Goal: Task Accomplishment & Management: Complete application form

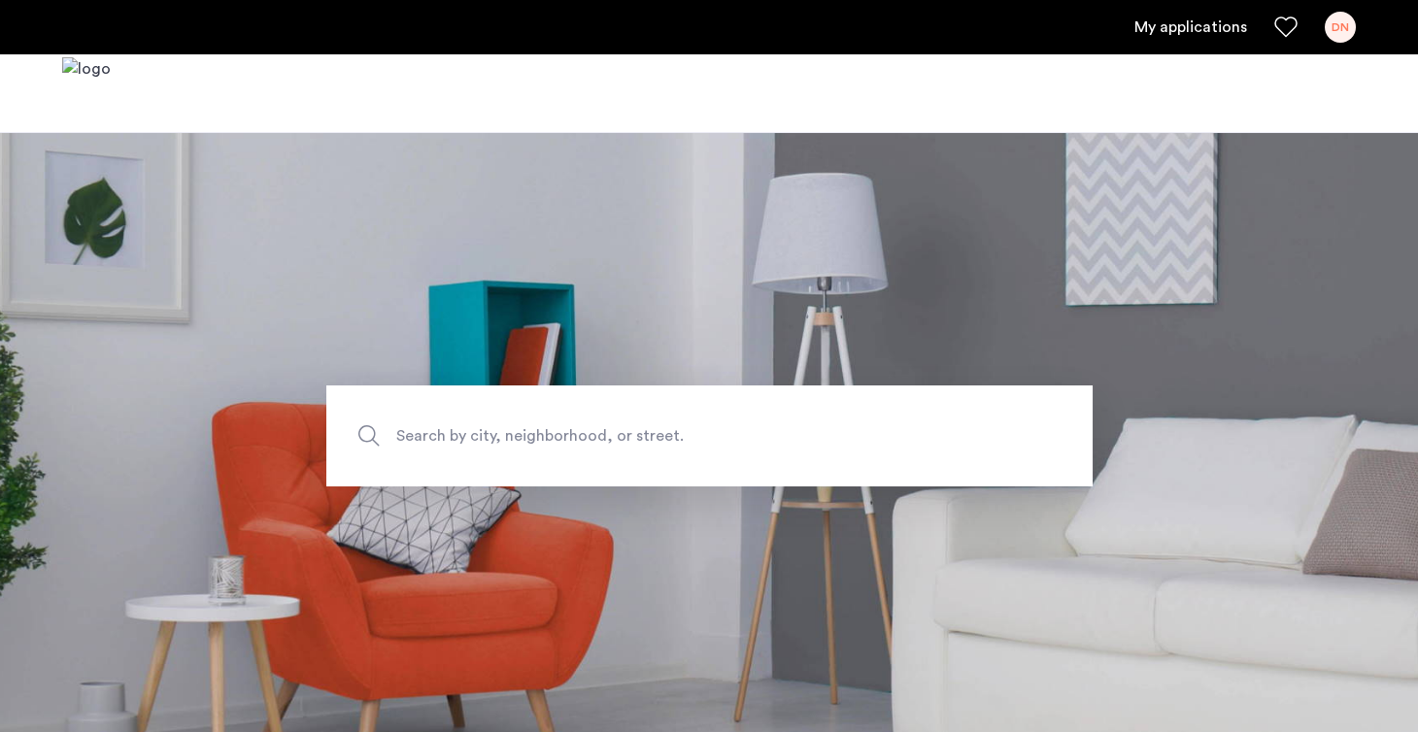
click at [1212, 34] on link "My applications" at bounding box center [1190, 27] width 113 height 23
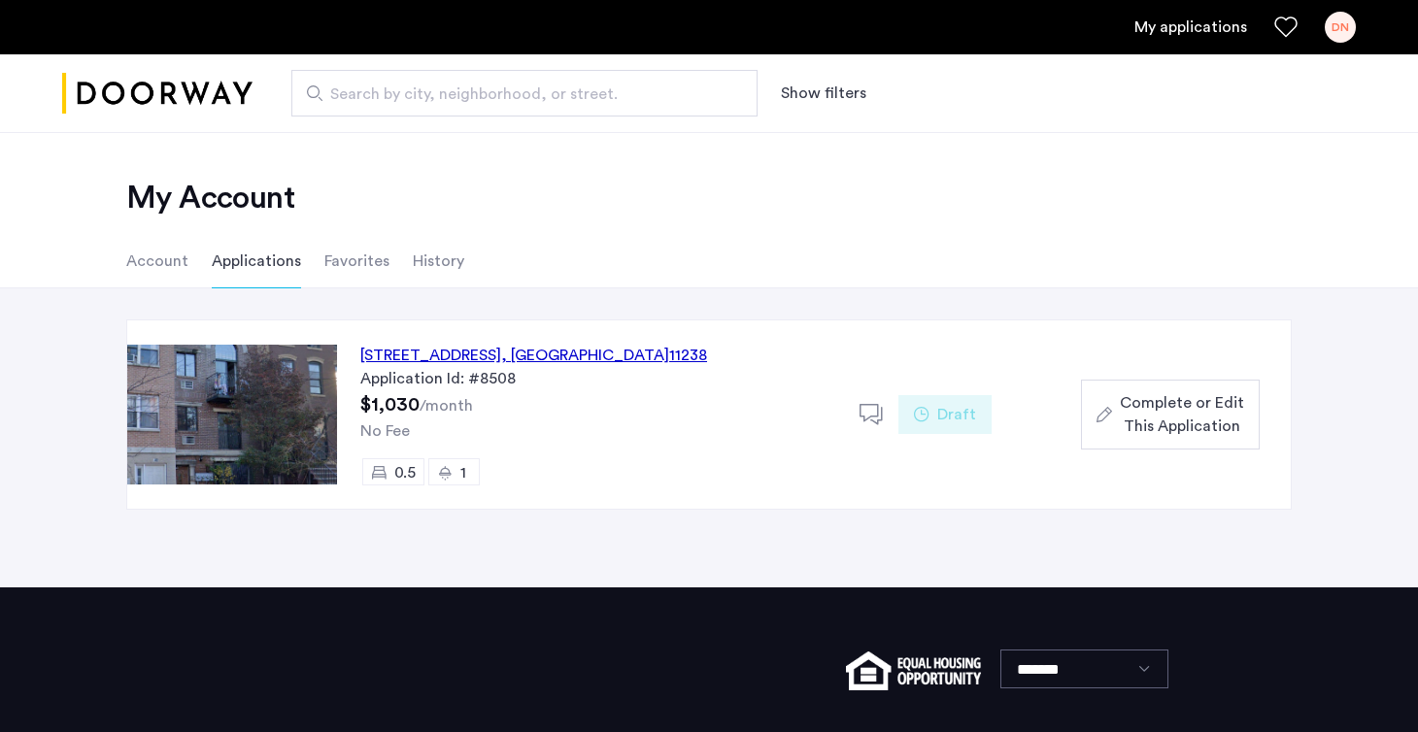
click at [1154, 413] on span "Complete or Edit This Application" at bounding box center [1182, 414] width 124 height 47
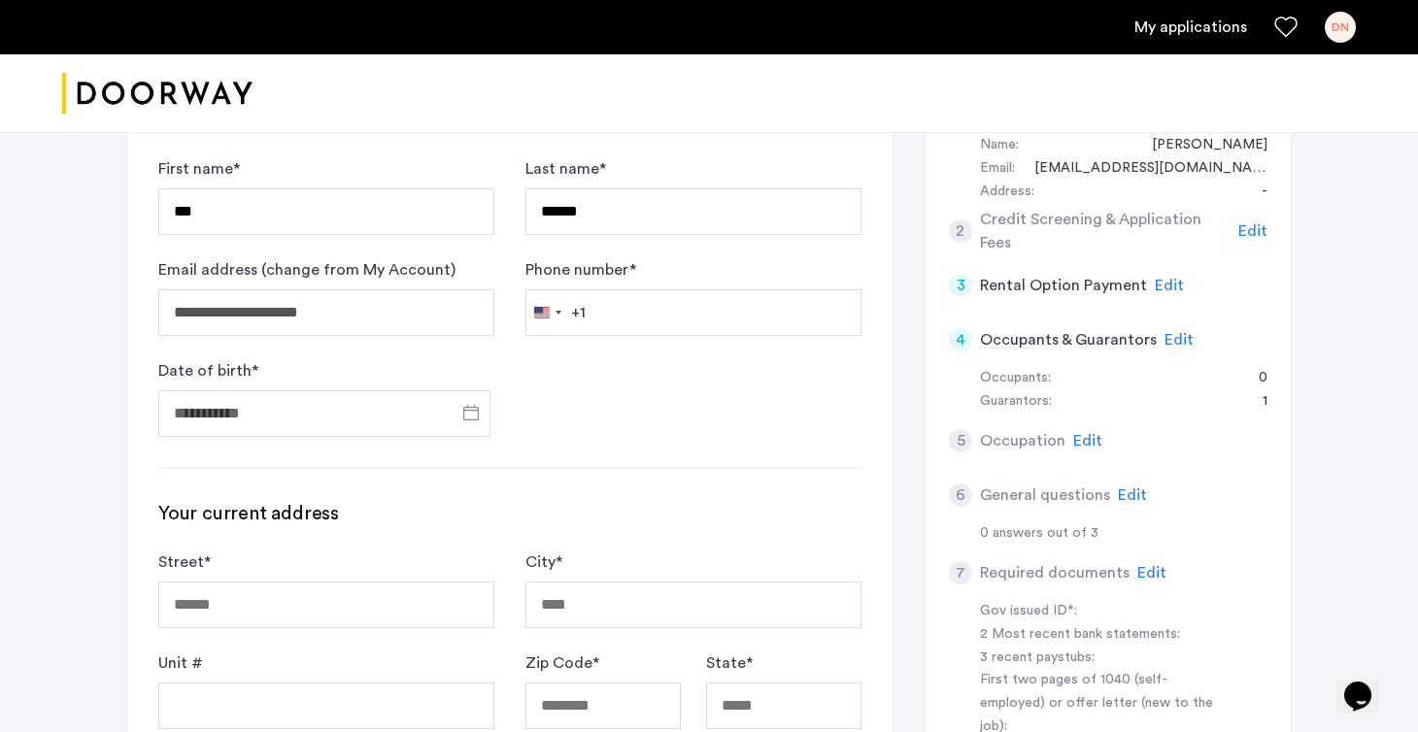
scroll to position [379, 0]
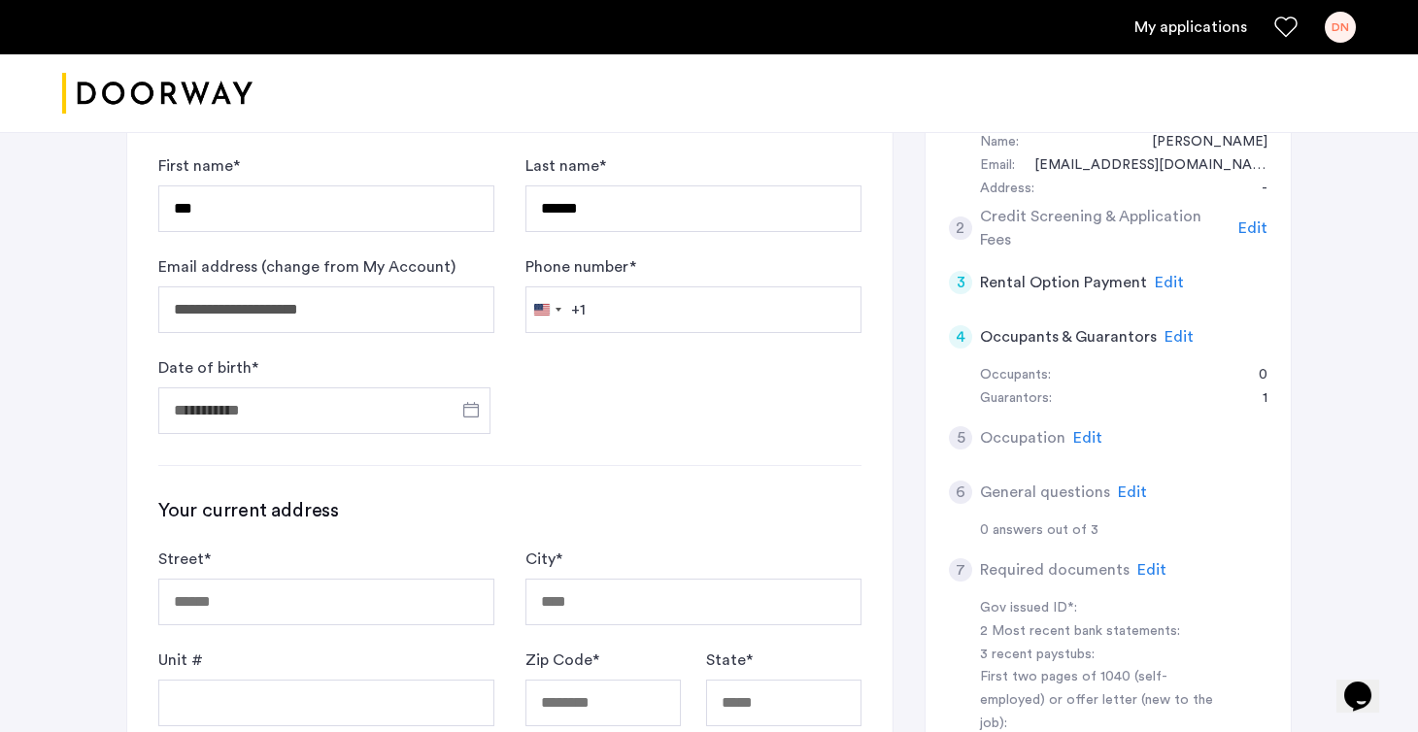
click at [1165, 329] on span "Edit" at bounding box center [1179, 337] width 29 height 16
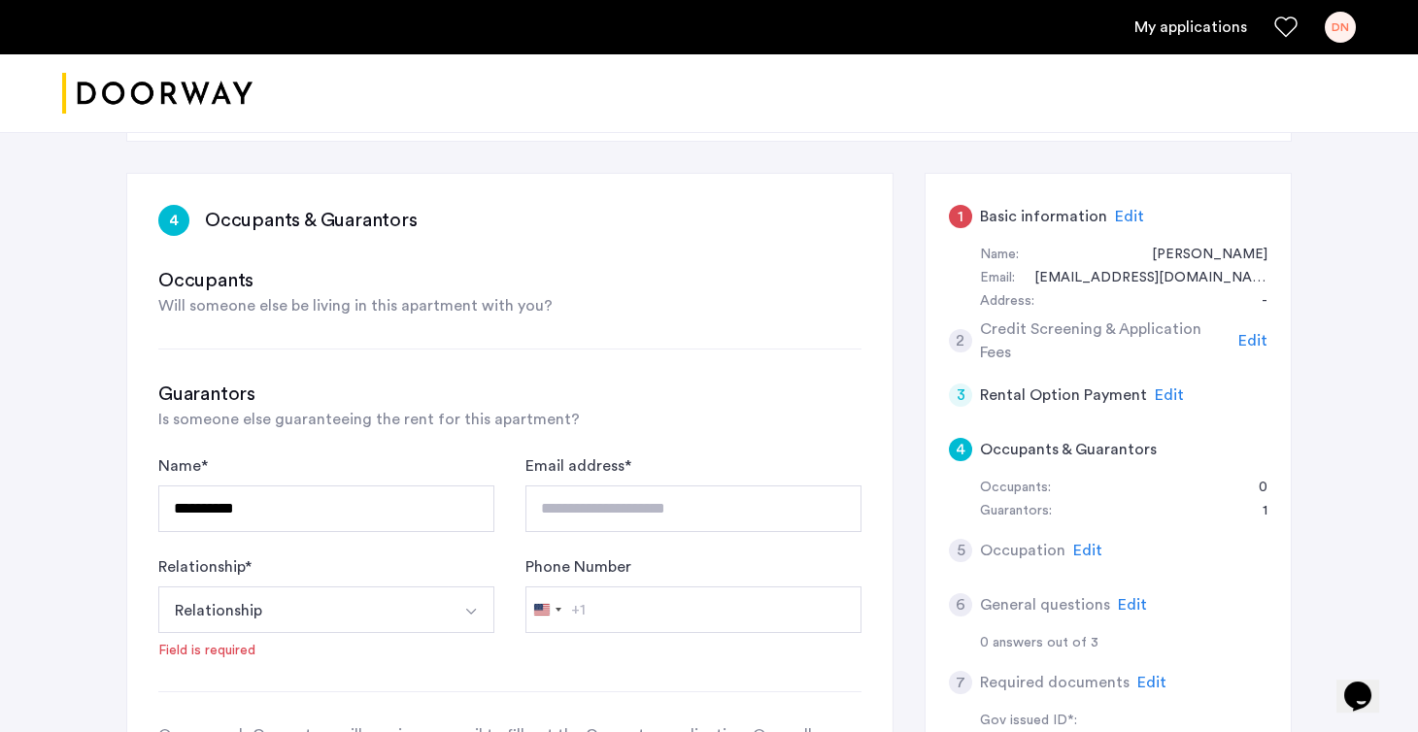
scroll to position [285, 0]
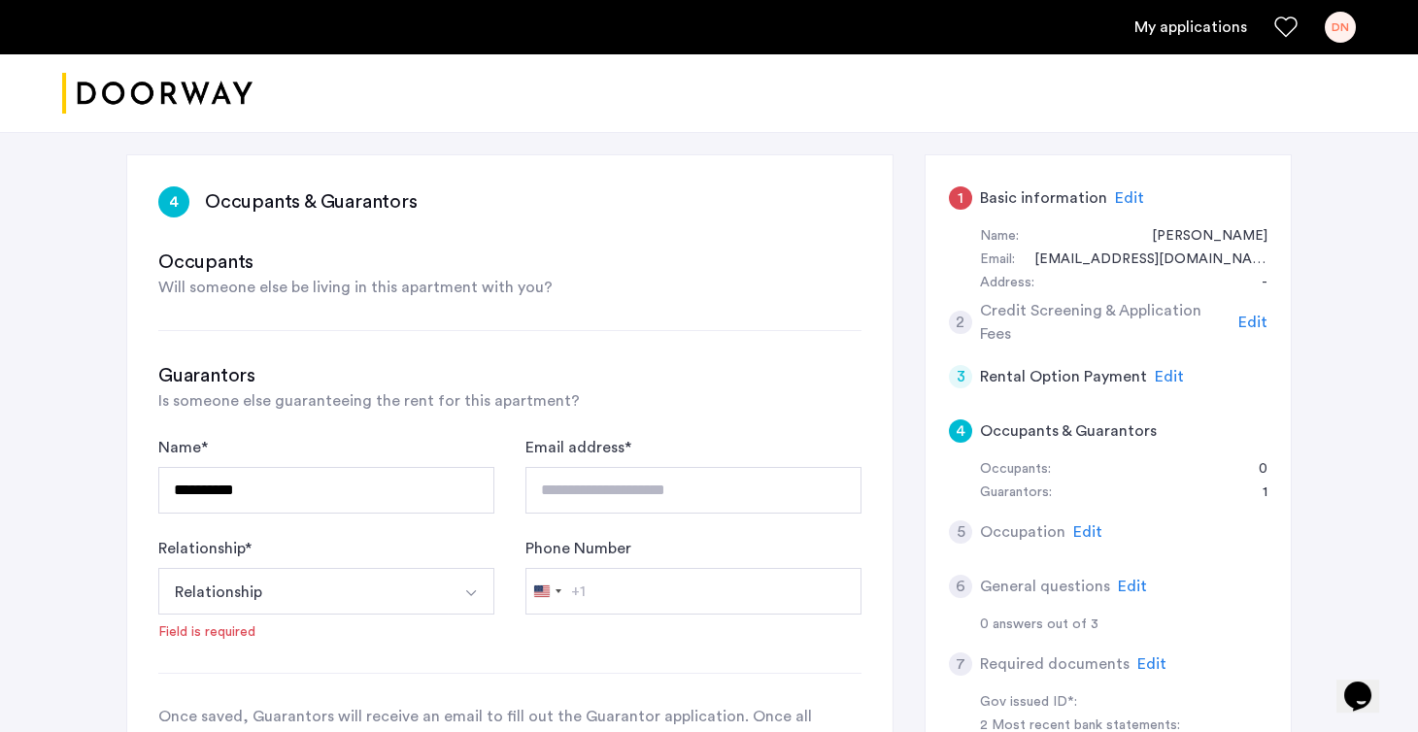
click at [1166, 374] on span "Edit" at bounding box center [1169, 377] width 29 height 16
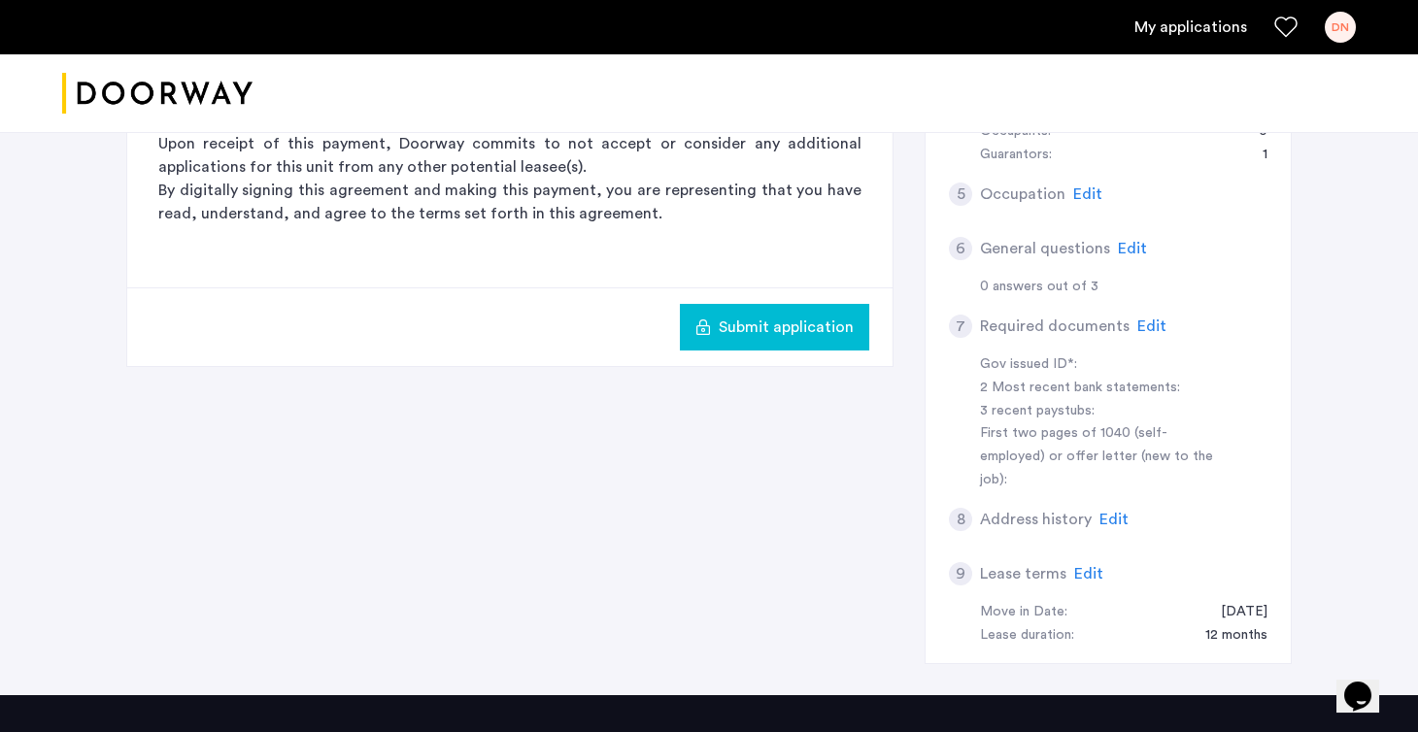
scroll to position [624, 0]
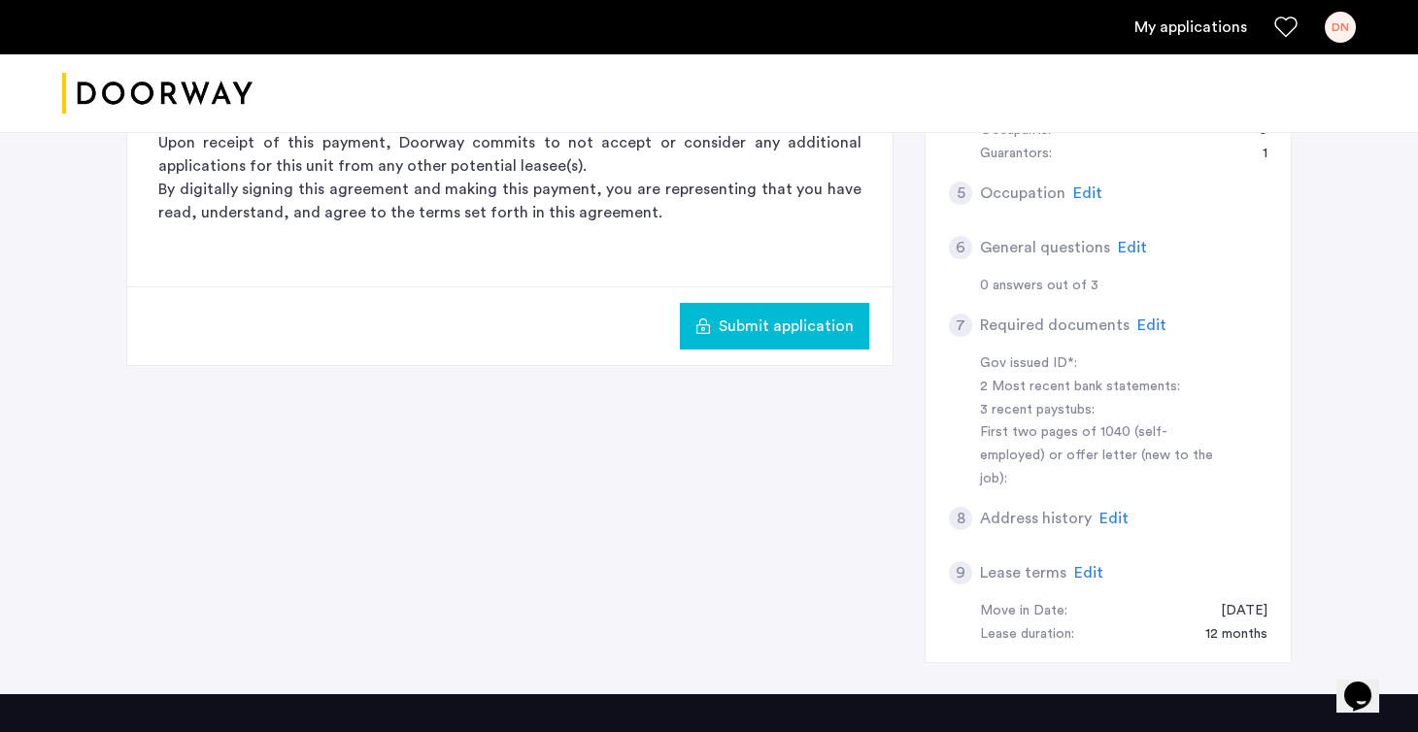
click at [1110, 511] on span "Edit" at bounding box center [1113, 519] width 29 height 16
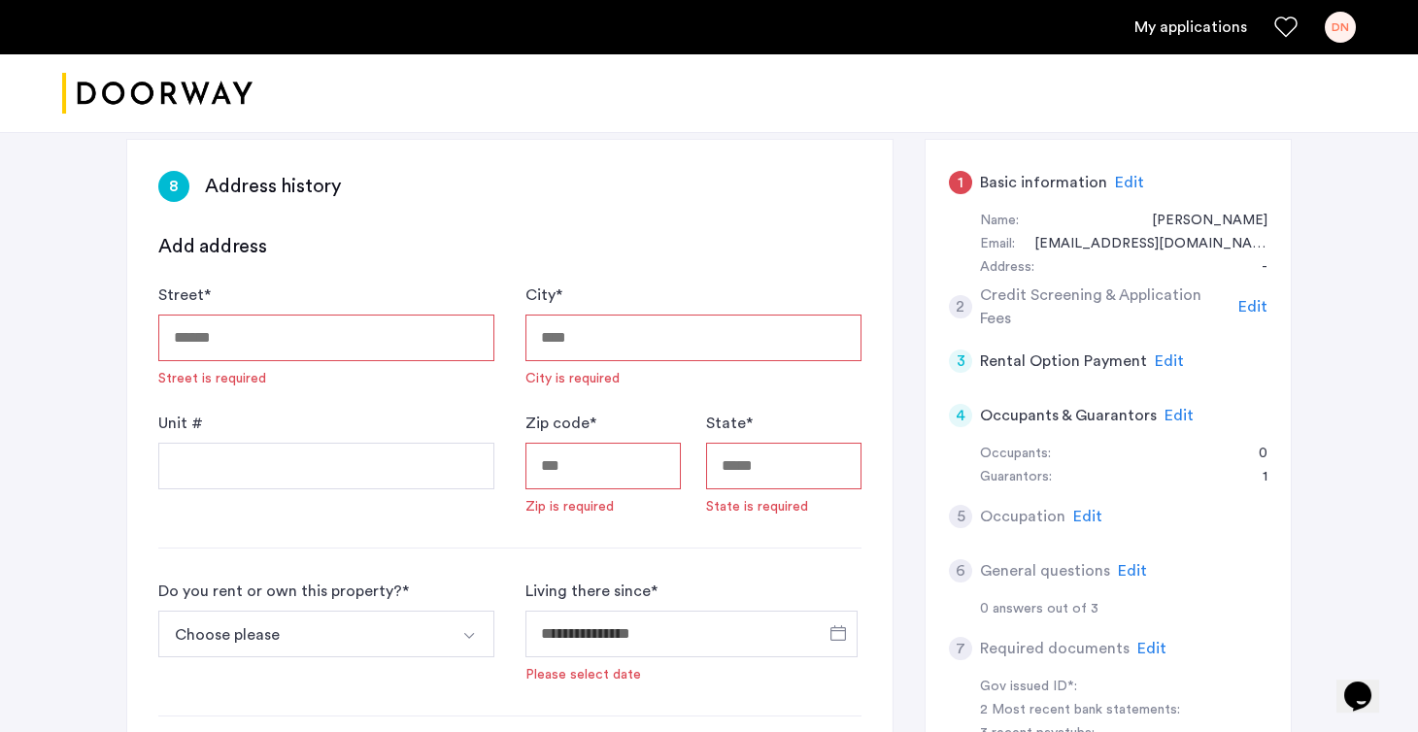
scroll to position [298, 0]
click at [1175, 415] on span "Edit" at bounding box center [1179, 418] width 29 height 16
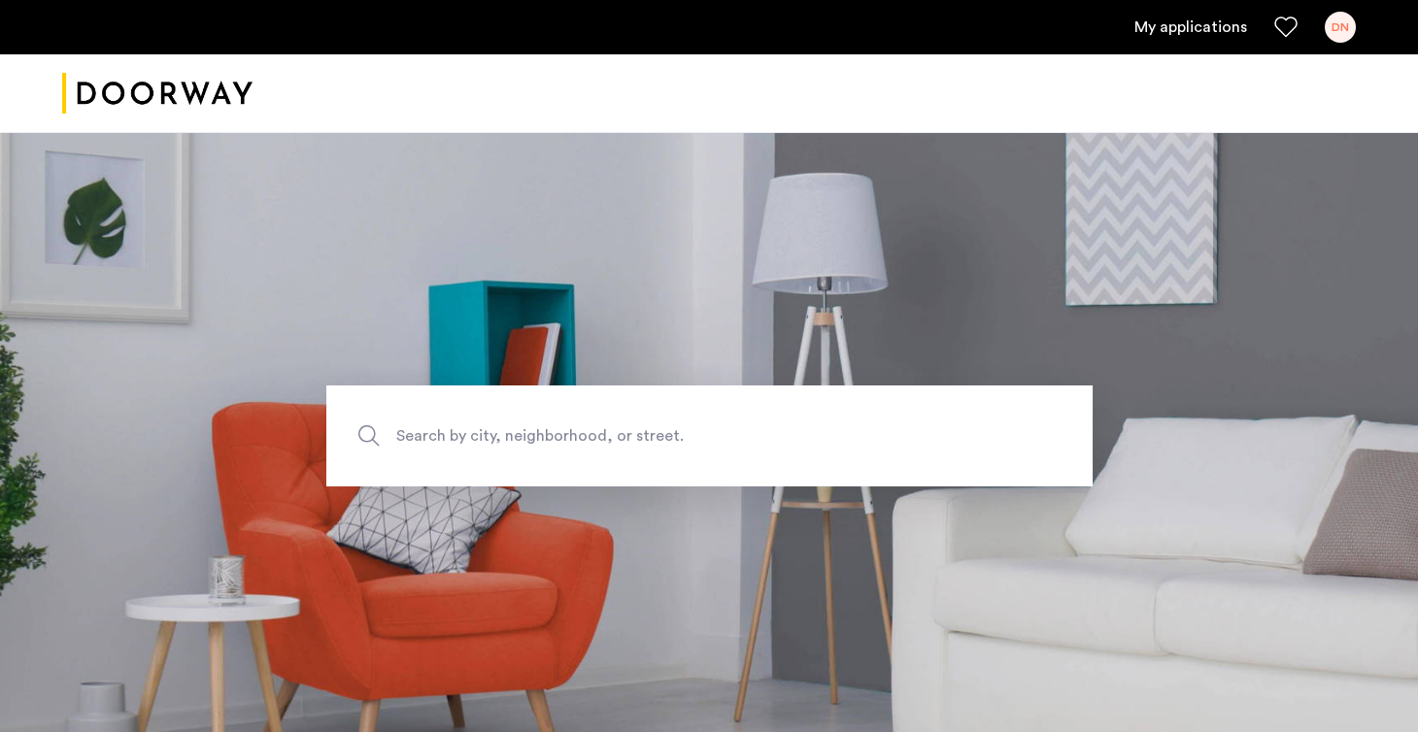
click at [1233, 23] on link "My applications" at bounding box center [1190, 27] width 113 height 23
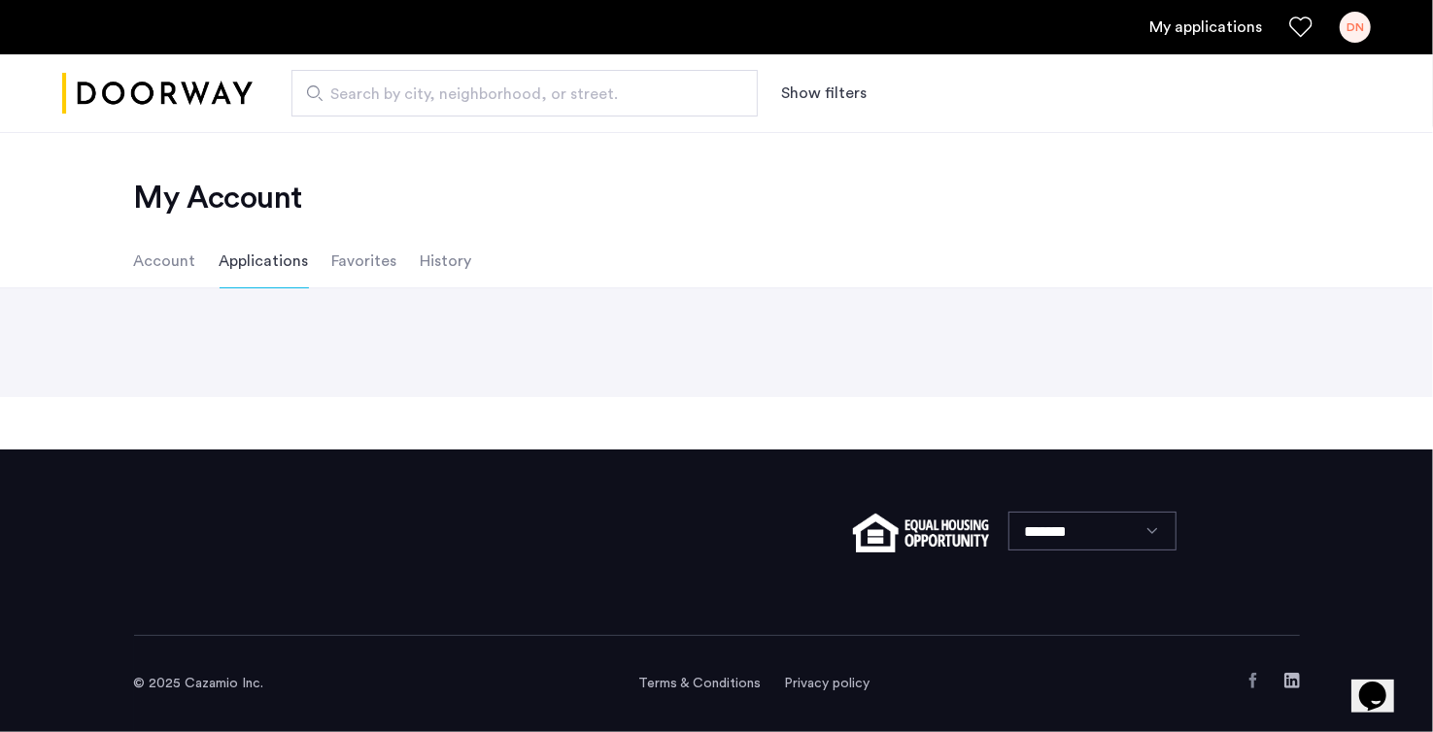
click at [1337, 31] on ul "My applications DN" at bounding box center [716, 27] width 1308 height 31
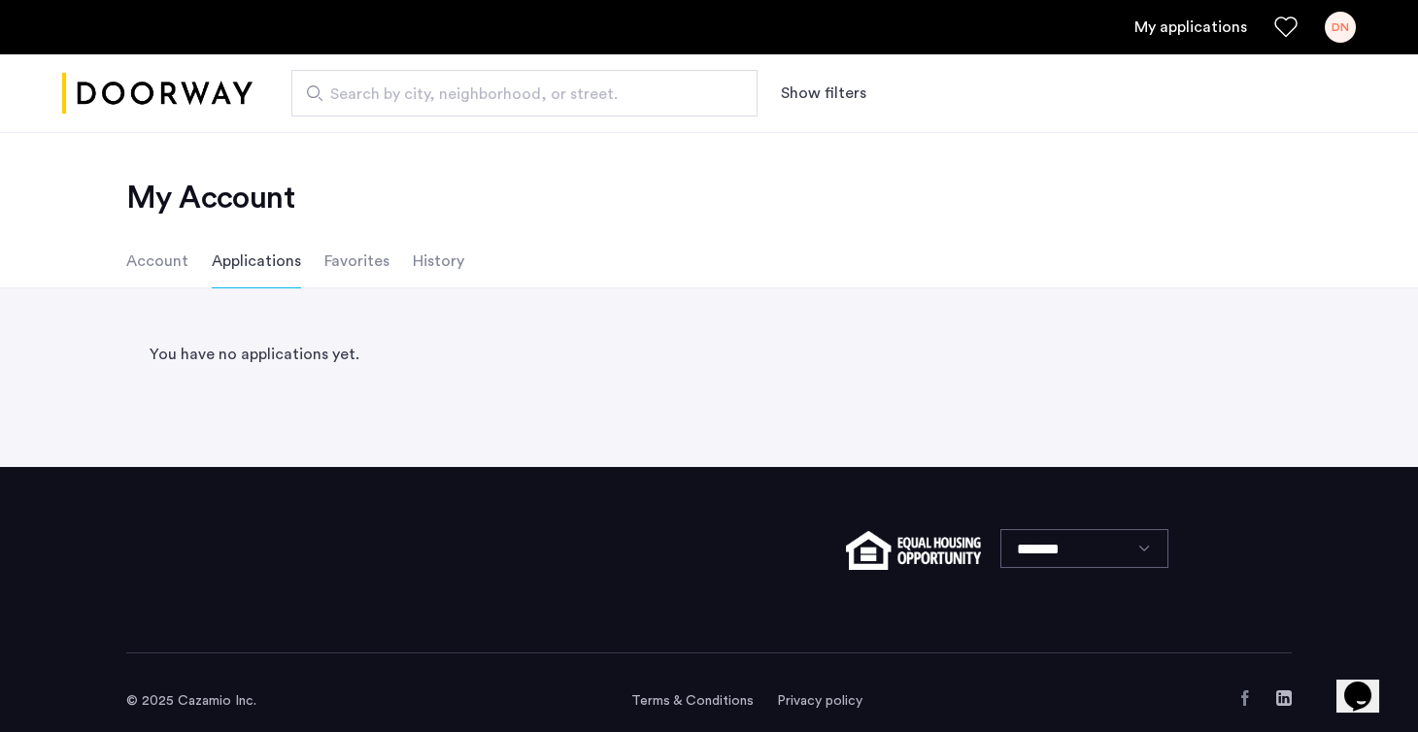
click at [1341, 33] on div "DN" at bounding box center [1340, 27] width 31 height 31
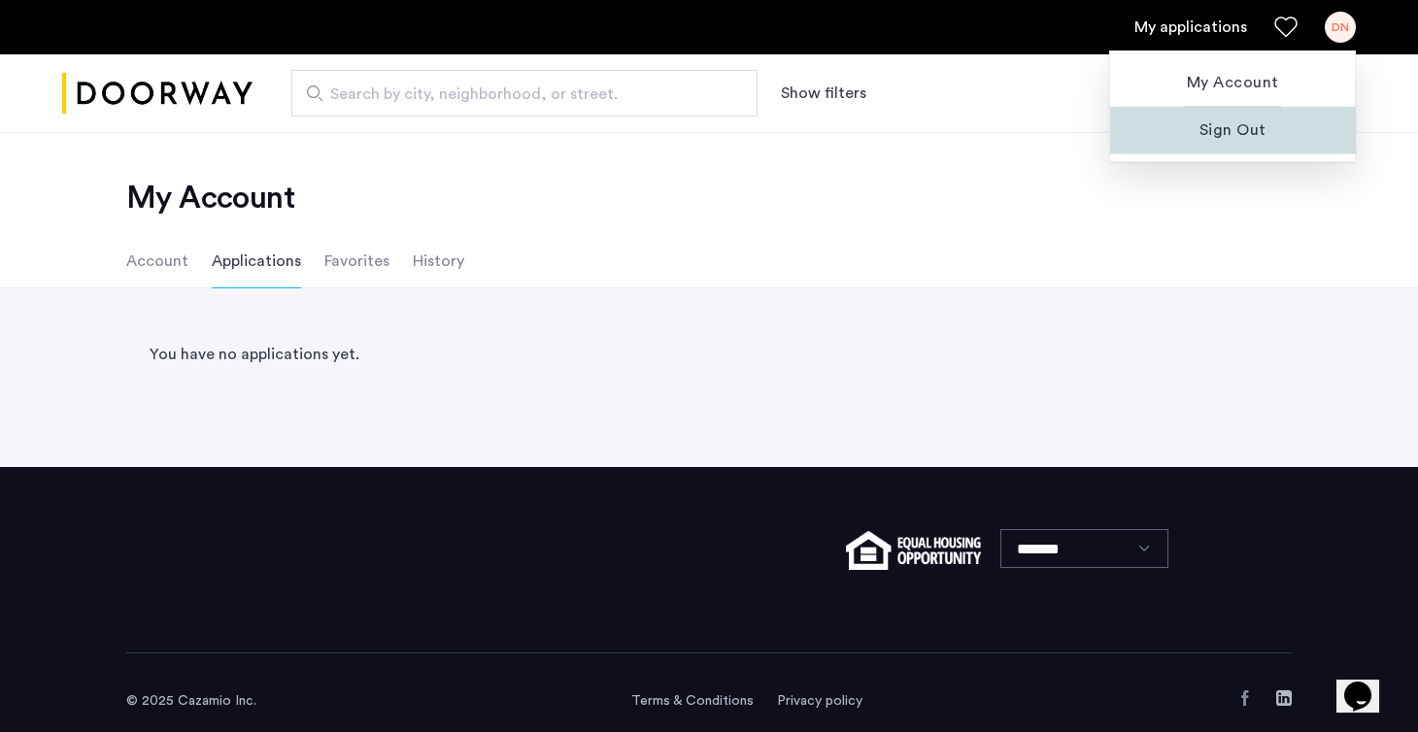
click at [1233, 138] on span "Sign Out" at bounding box center [1233, 129] width 214 height 23
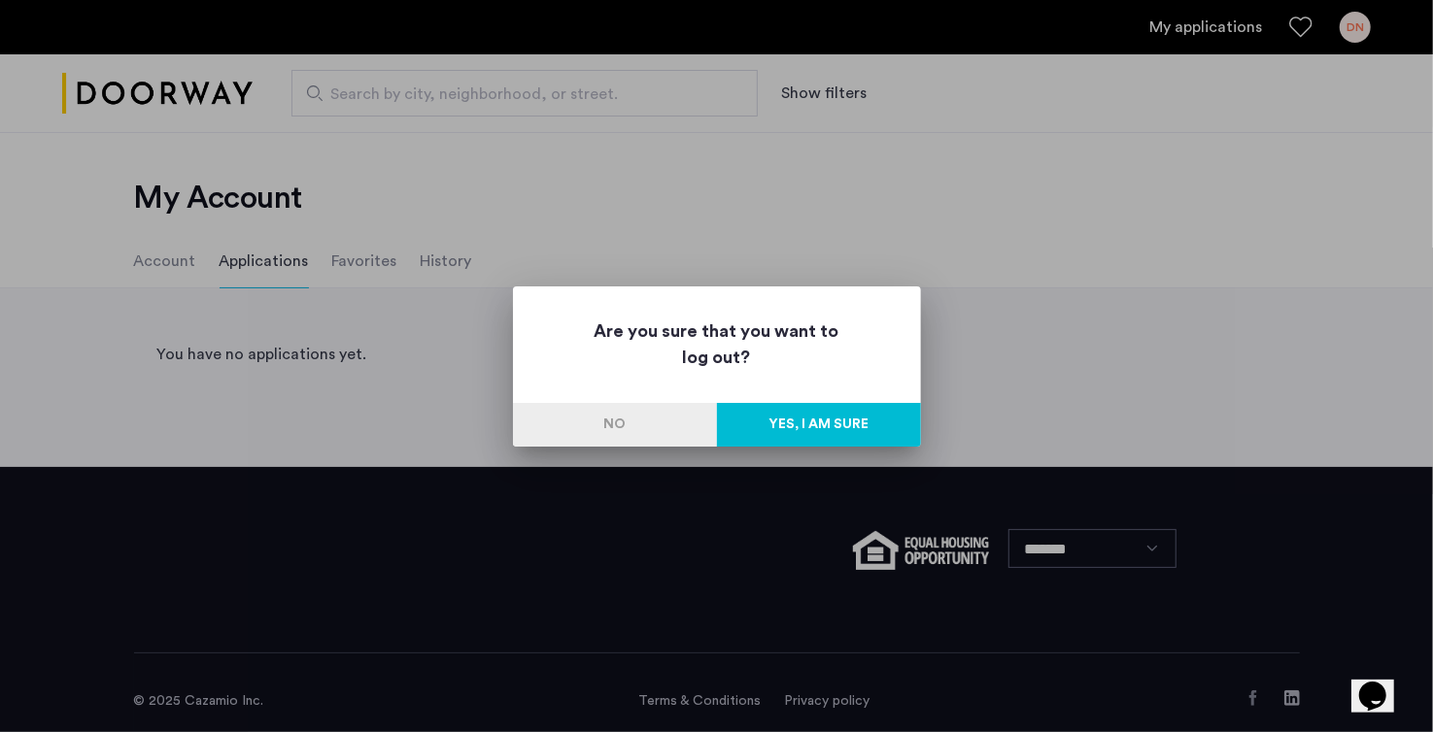
click at [796, 406] on button "Yes, I am sure" at bounding box center [819, 425] width 204 height 44
